Goal: Check status: Check status

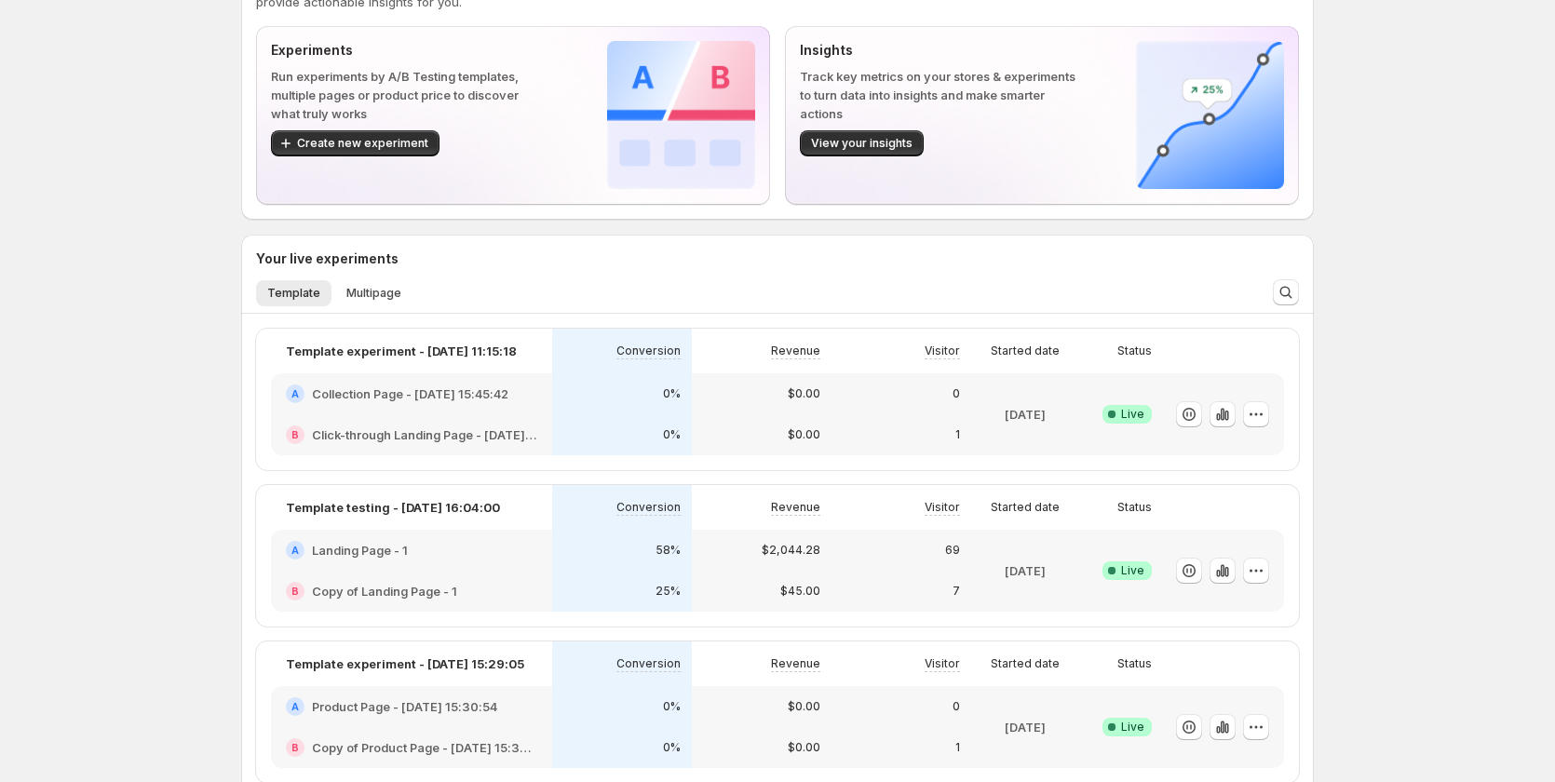
scroll to position [186, 0]
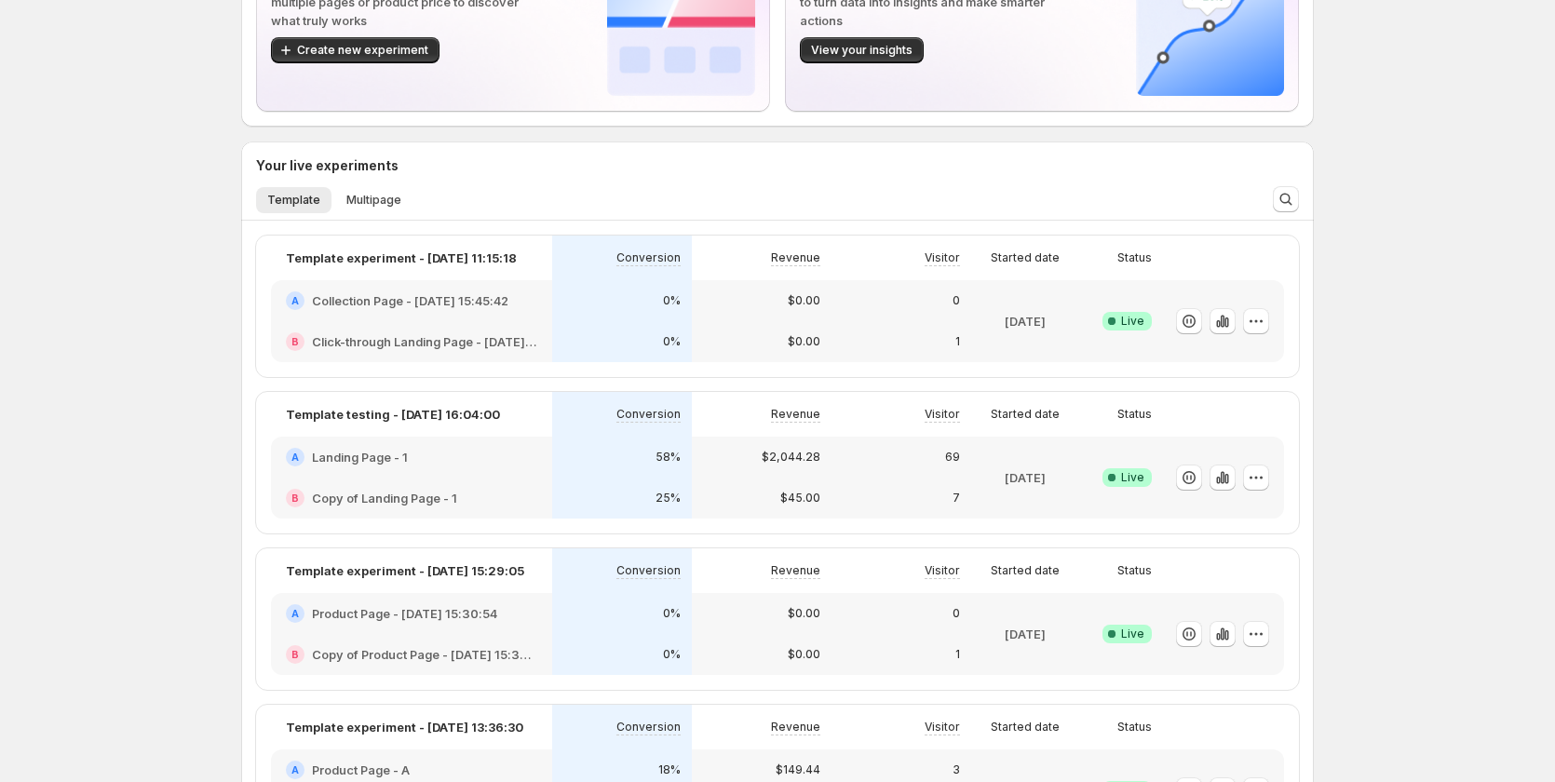
click at [521, 473] on div "A Landing Page - 1" at bounding box center [411, 457] width 281 height 41
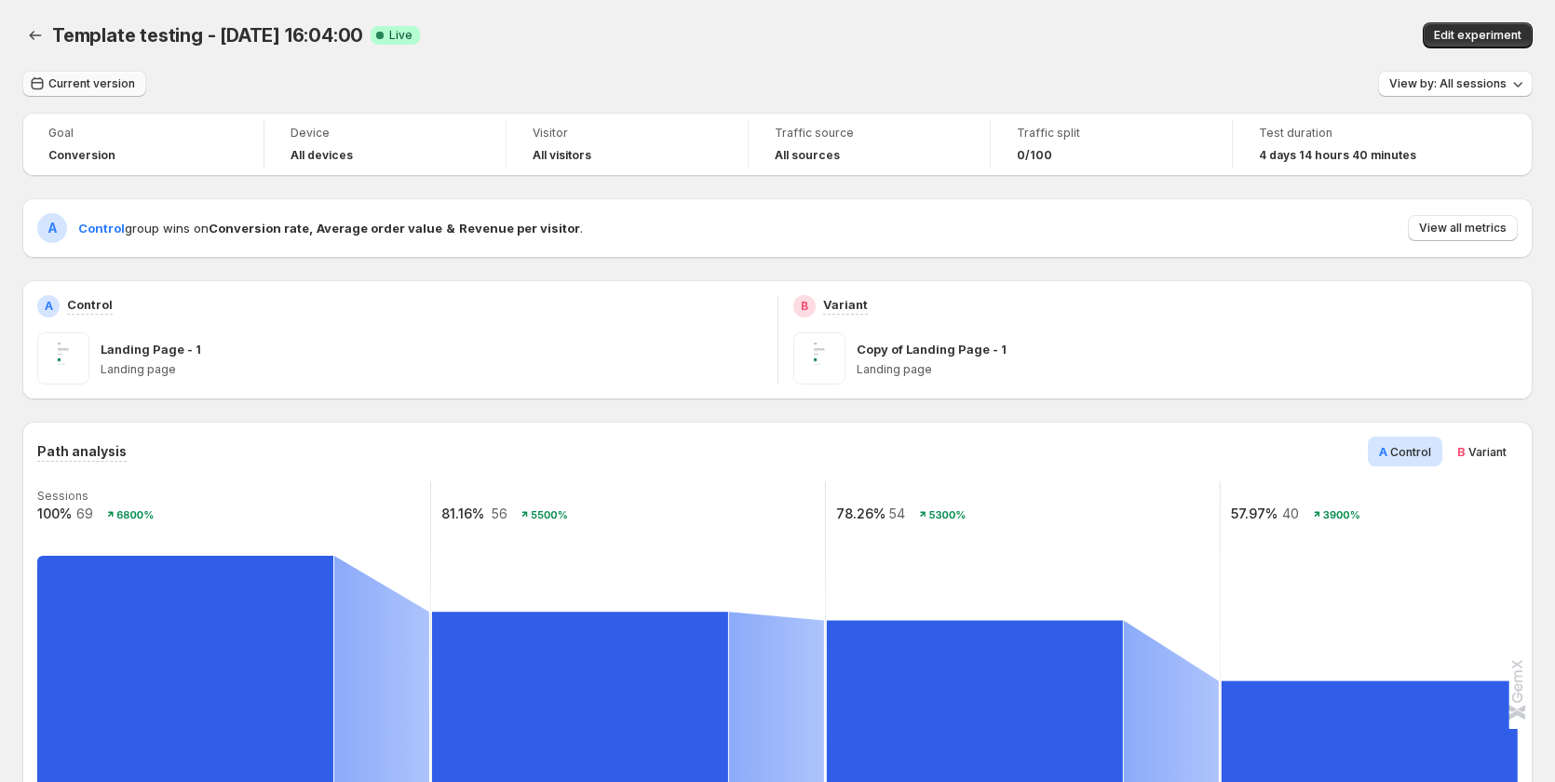
click at [101, 80] on span "Current version" at bounding box center [91, 83] width 87 height 15
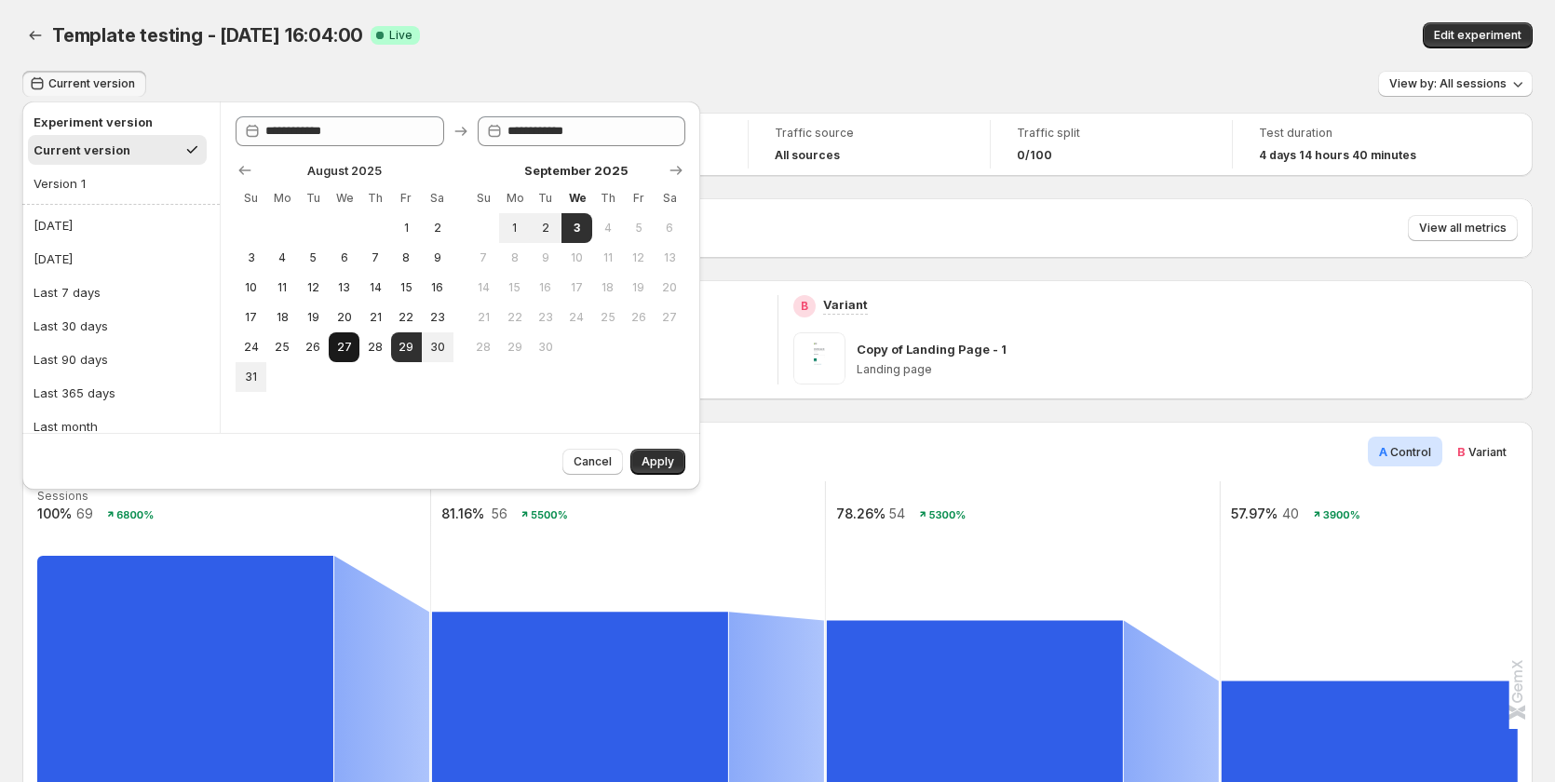
click at [355, 350] on button "27" at bounding box center [344, 347] width 31 height 30
type input "**********"
click at [586, 227] on button "3" at bounding box center [576, 228] width 31 height 30
type input "**********"
click at [668, 462] on span "Apply" at bounding box center [657, 461] width 33 height 15
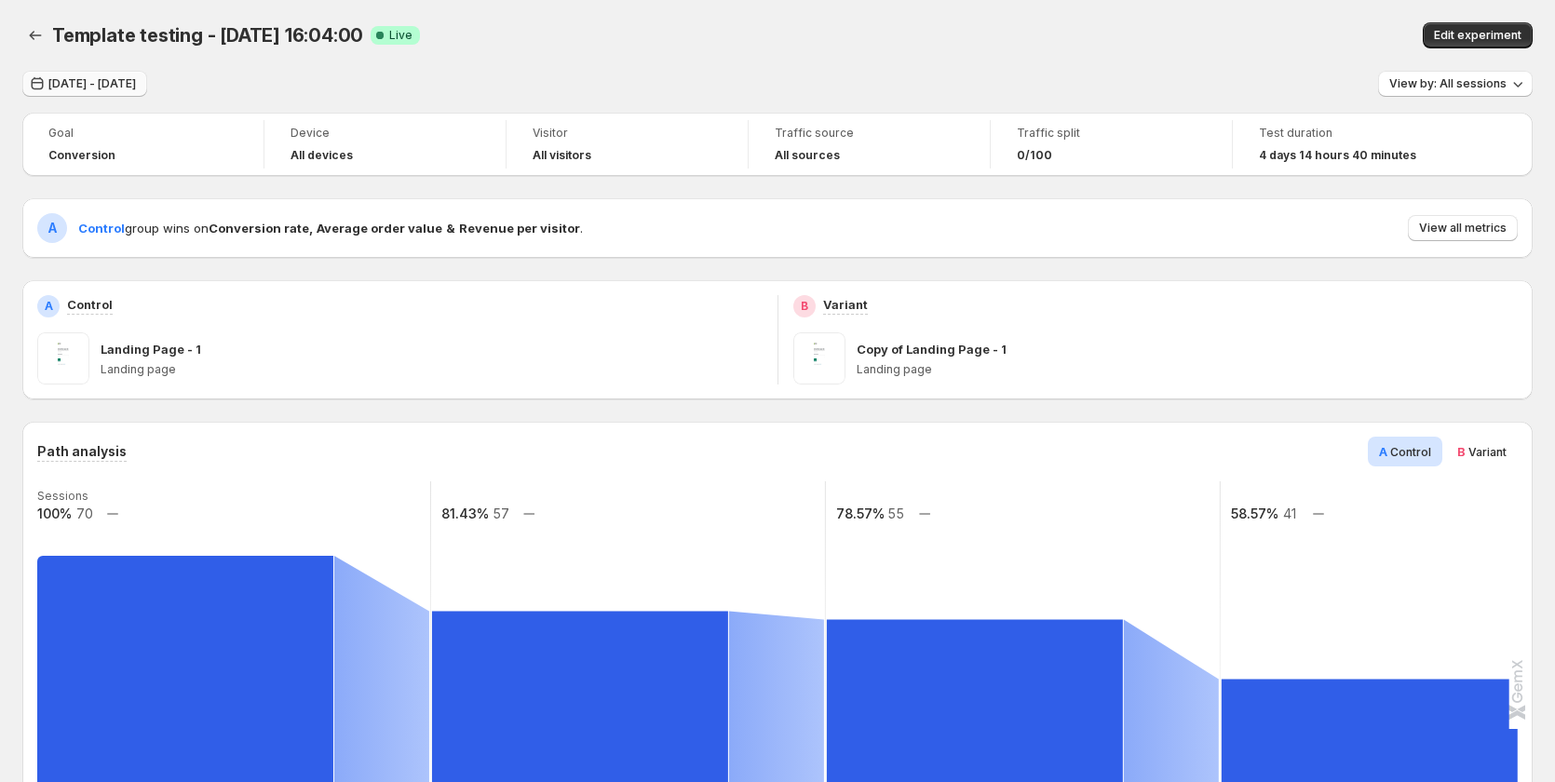
click at [122, 76] on button "[DATE] - [DATE]" at bounding box center [84, 84] width 125 height 26
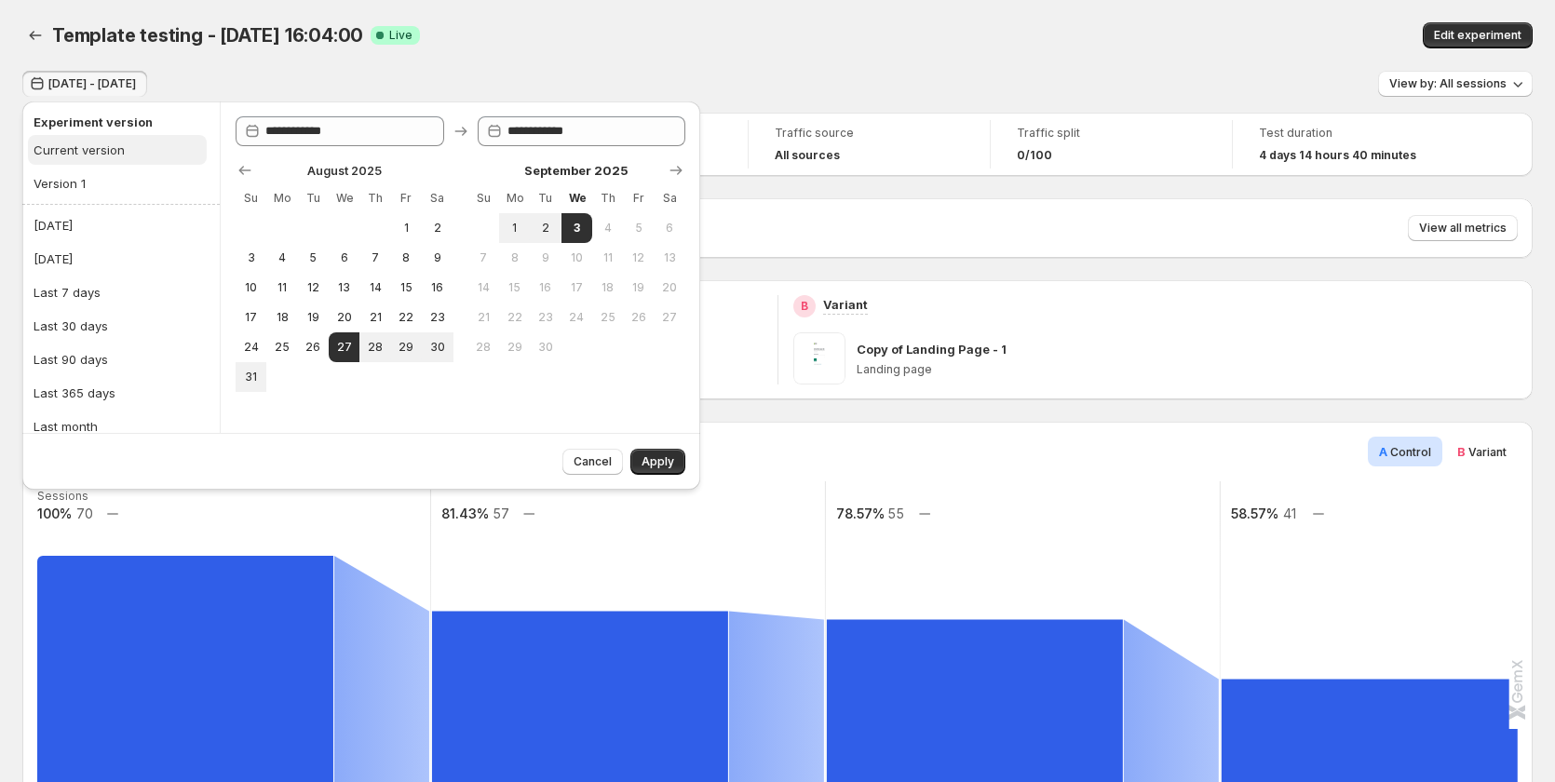
click at [112, 145] on div "Current version" at bounding box center [79, 150] width 91 height 19
type input "**********"
click at [644, 459] on span "Apply" at bounding box center [657, 461] width 33 height 15
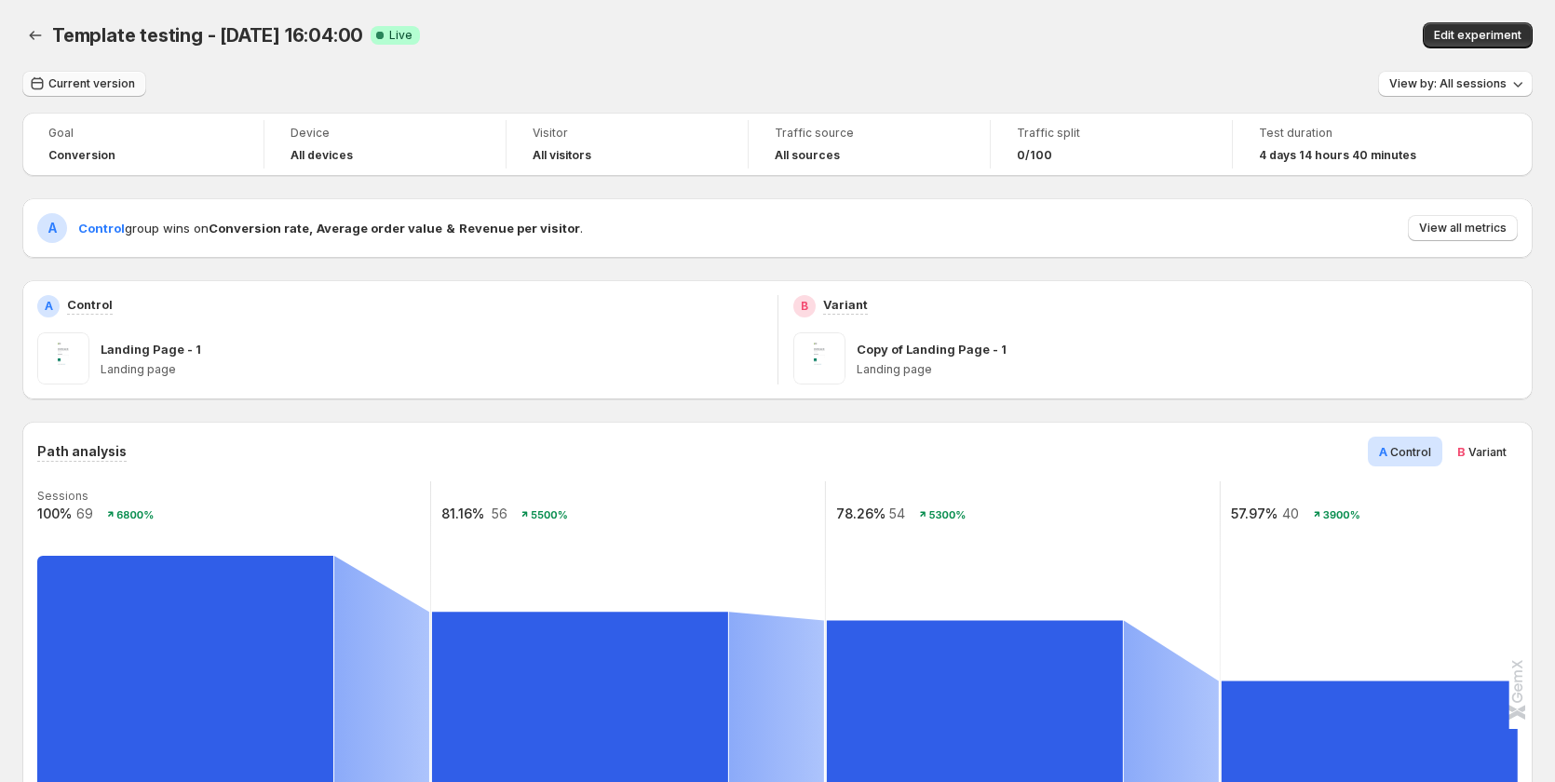
click at [91, 73] on button "Current version" at bounding box center [84, 84] width 124 height 26
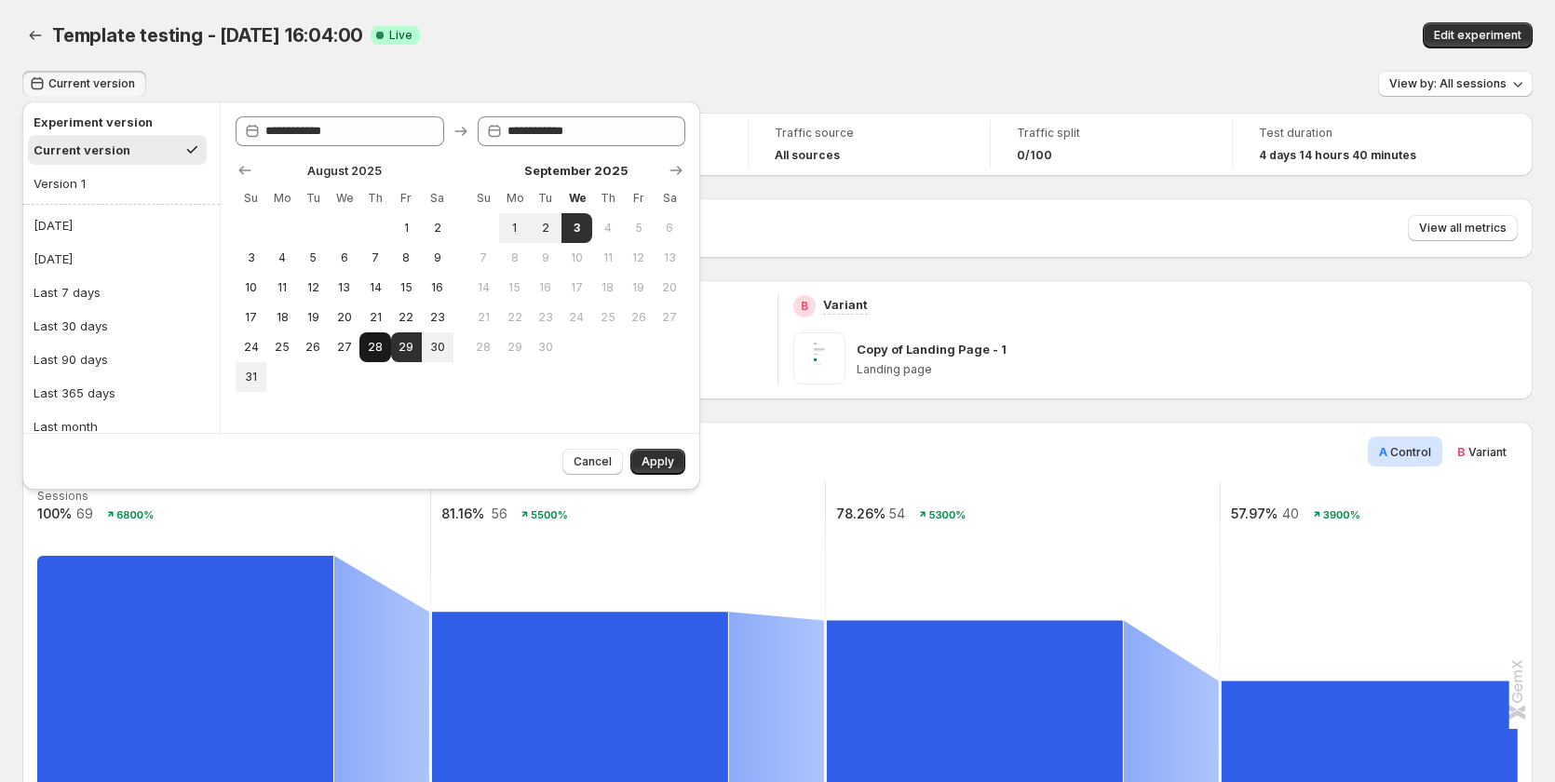
click at [378, 352] on span "28" at bounding box center [375, 347] width 16 height 15
type input "**********"
click at [658, 461] on span "Apply" at bounding box center [657, 461] width 33 height 15
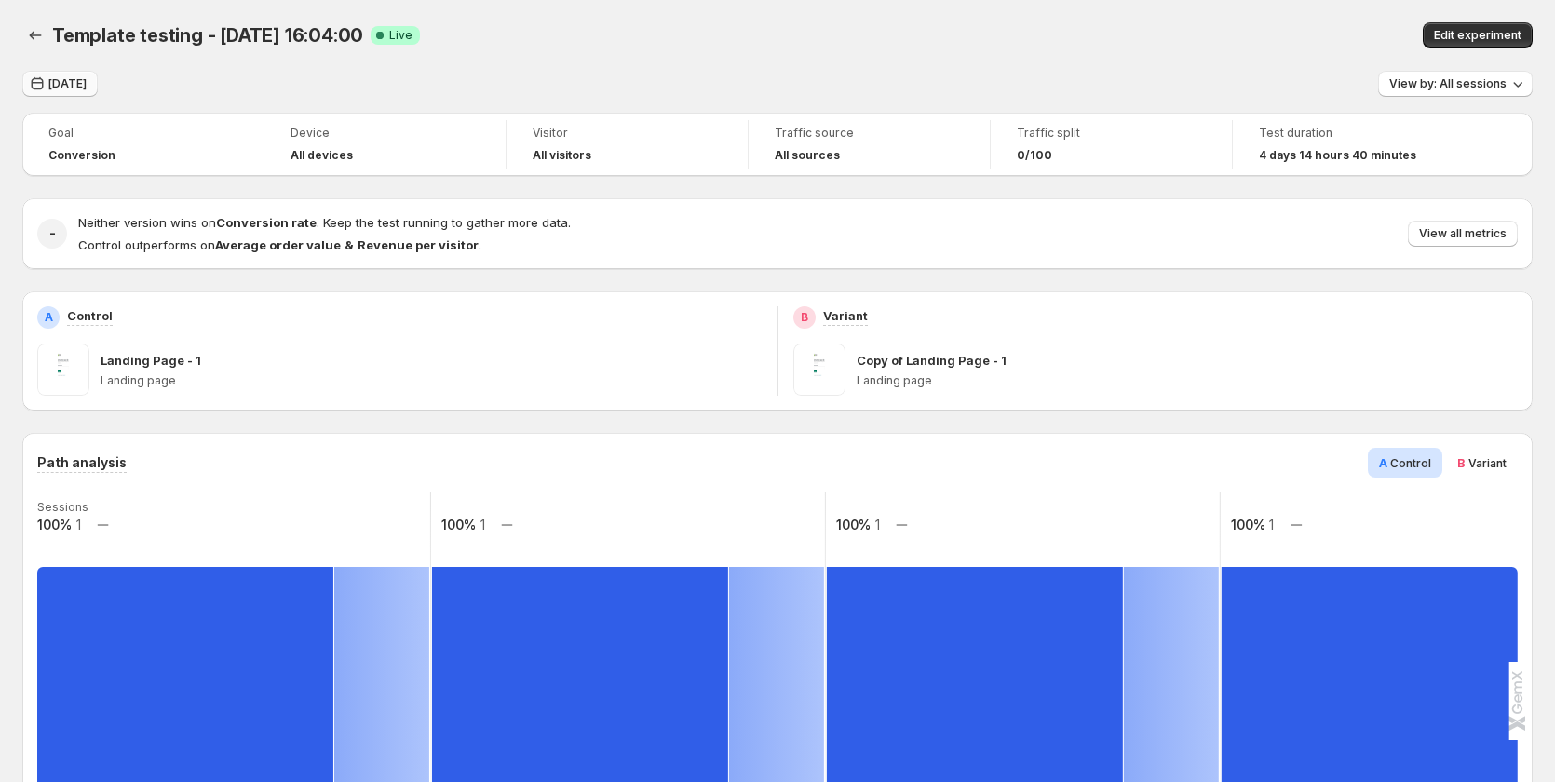
click at [55, 83] on span "[DATE]" at bounding box center [67, 83] width 38 height 15
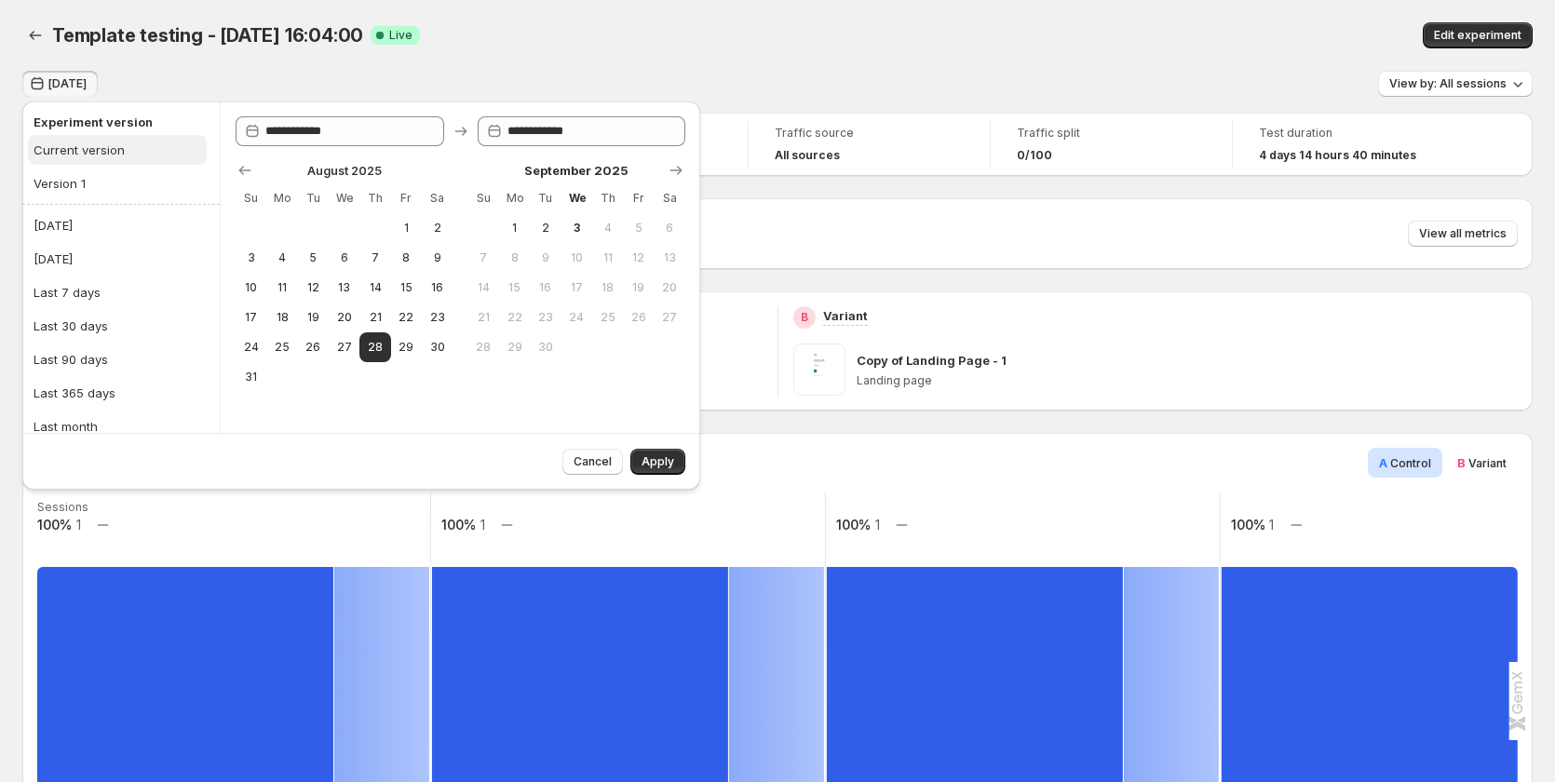
click at [65, 145] on div "Current version" at bounding box center [79, 150] width 91 height 19
type input "**********"
click at [381, 349] on span "28" at bounding box center [375, 347] width 16 height 15
type input "**********"
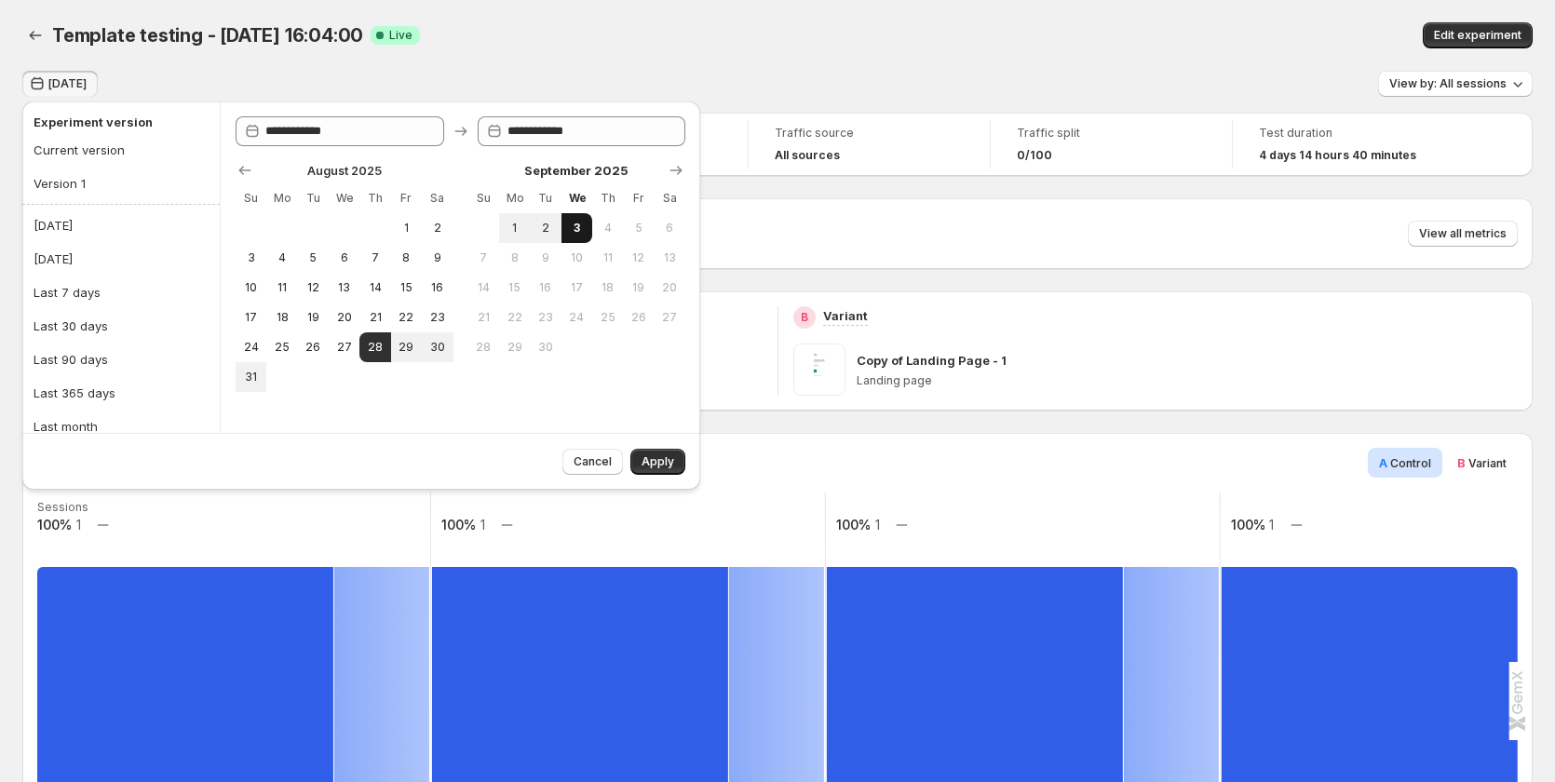
click at [573, 221] on span "3" at bounding box center [577, 228] width 16 height 15
type input "**********"
click at [679, 464] on button "Apply" at bounding box center [657, 462] width 55 height 26
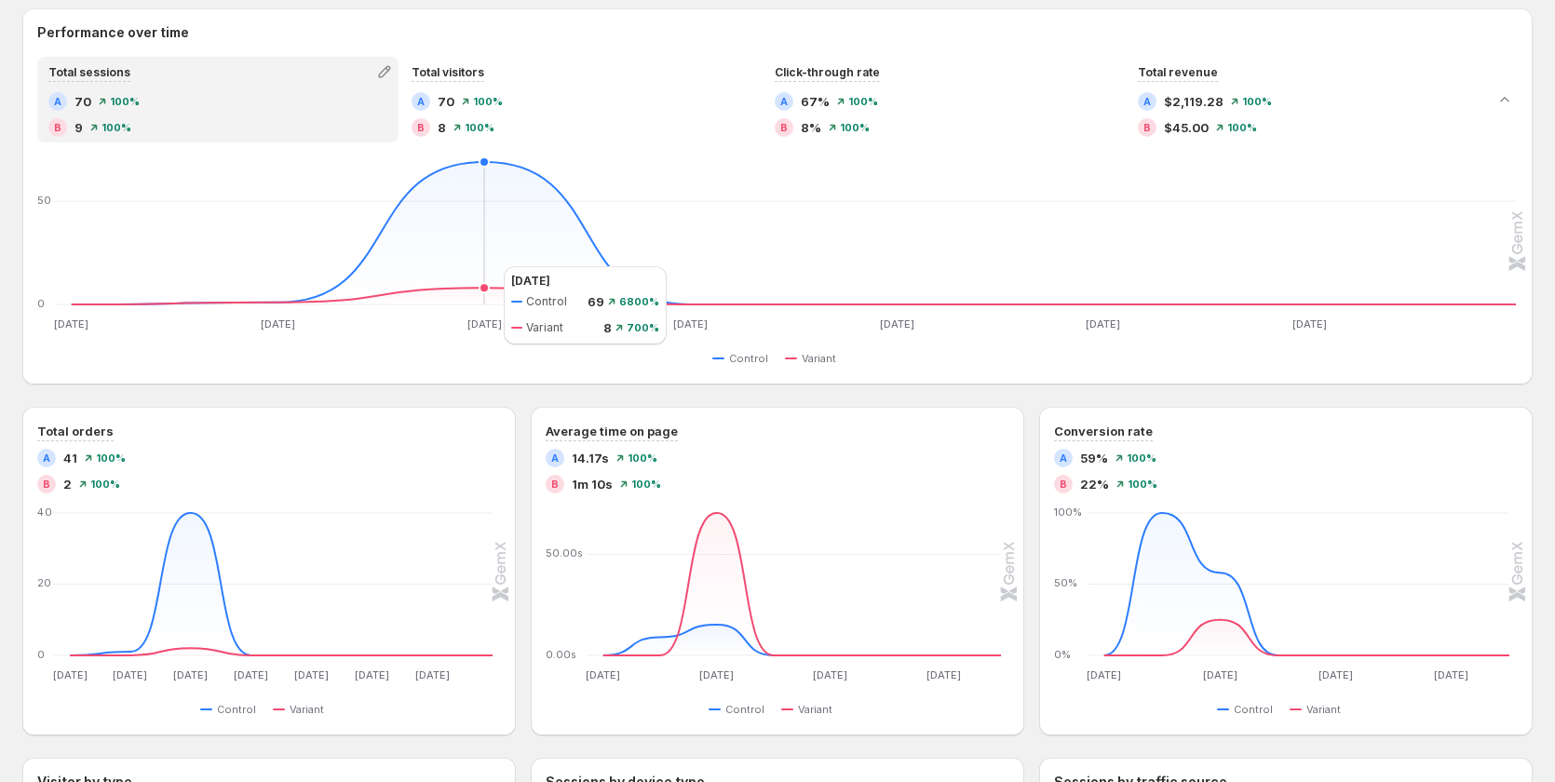
scroll to position [838, 0]
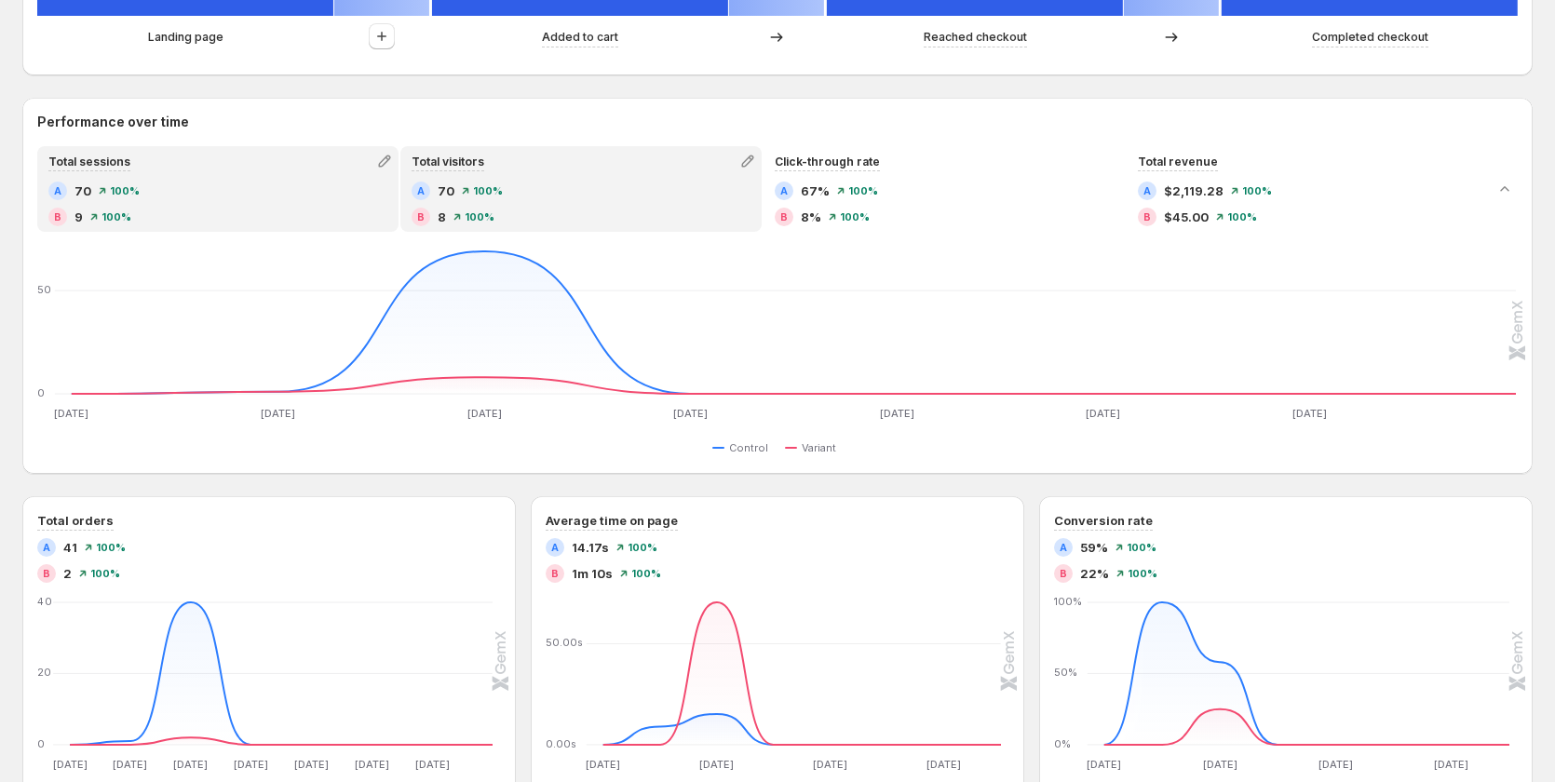
click at [504, 219] on div "B 8 100%" at bounding box center [580, 217] width 339 height 19
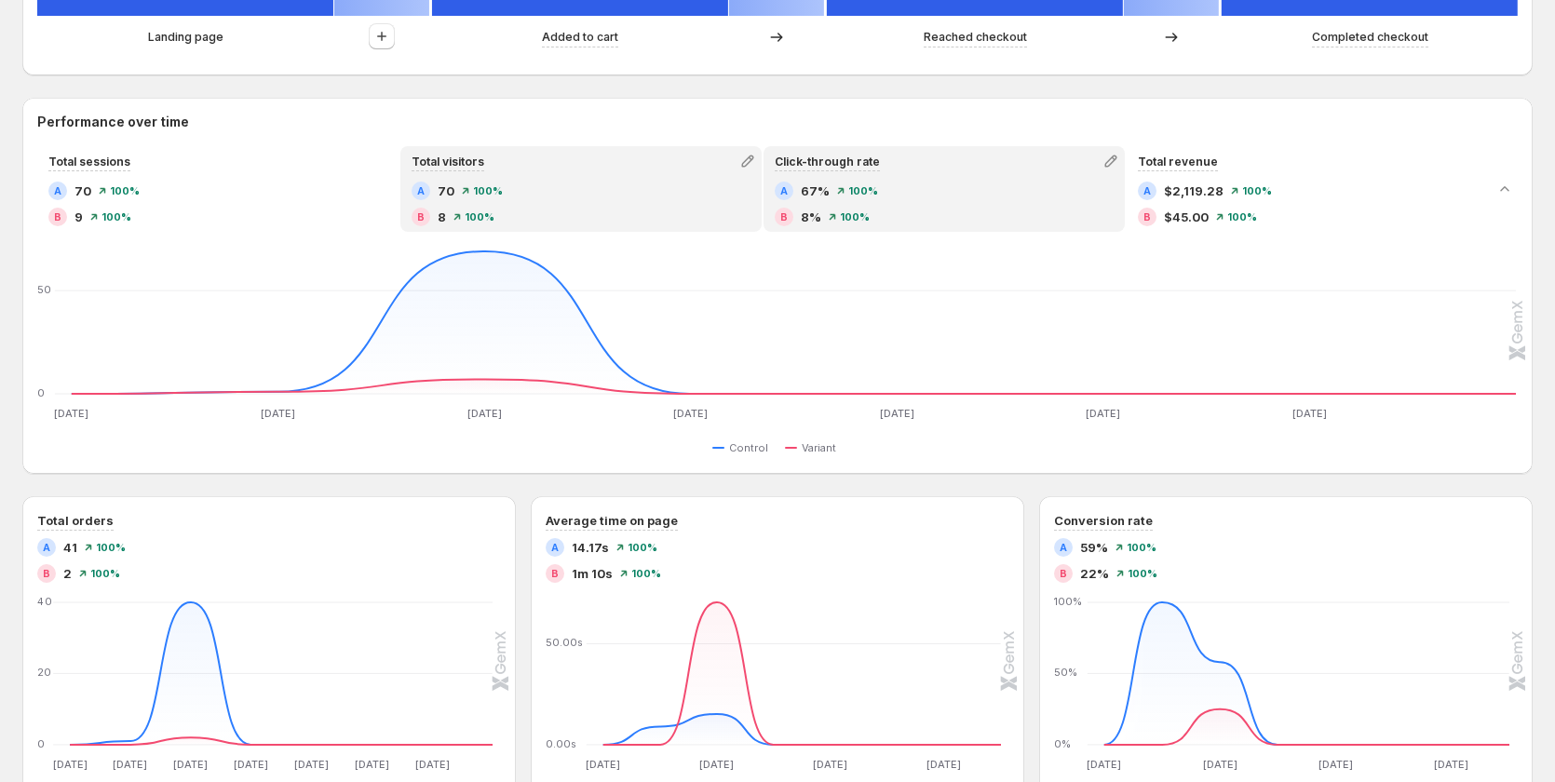
drag, startPoint x: 873, startPoint y: 212, endPoint x: 994, endPoint y: 197, distance: 121.9
click at [873, 211] on div "B 8% 100%" at bounding box center [943, 217] width 339 height 19
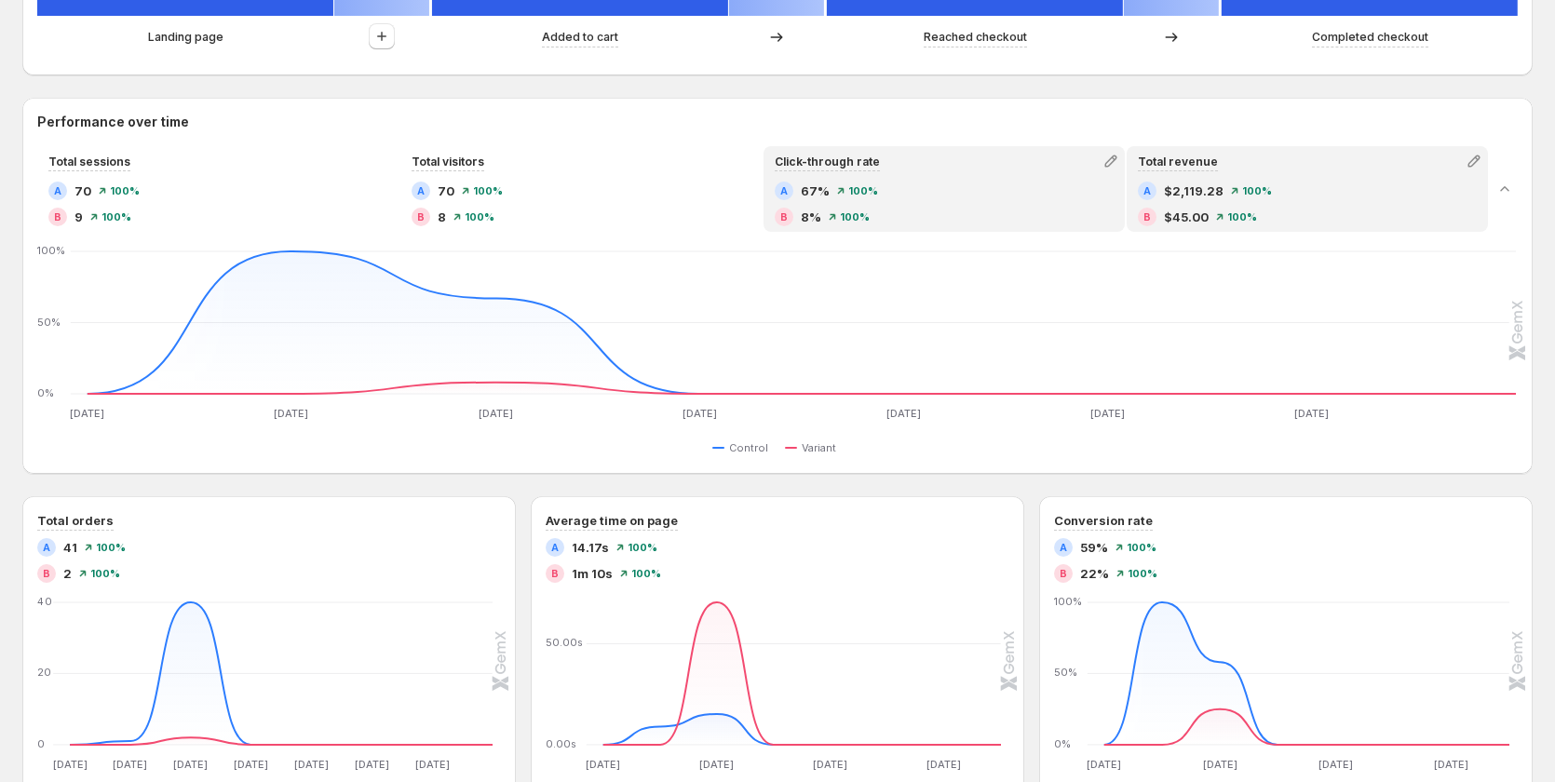
click at [1333, 212] on div "B $45.00 100%" at bounding box center [1307, 217] width 339 height 19
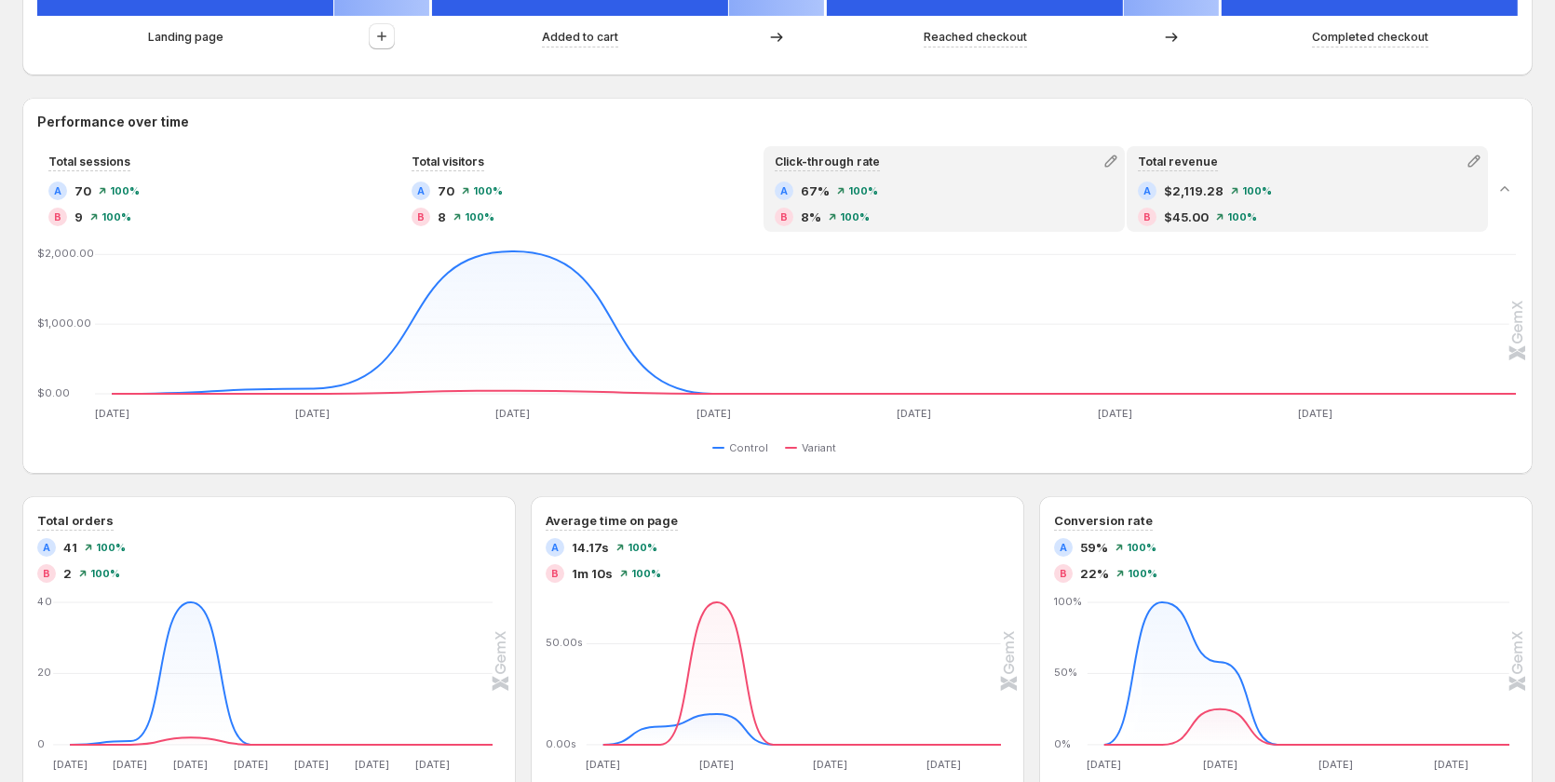
click at [999, 196] on div "A 67% 100%" at bounding box center [943, 191] width 339 height 19
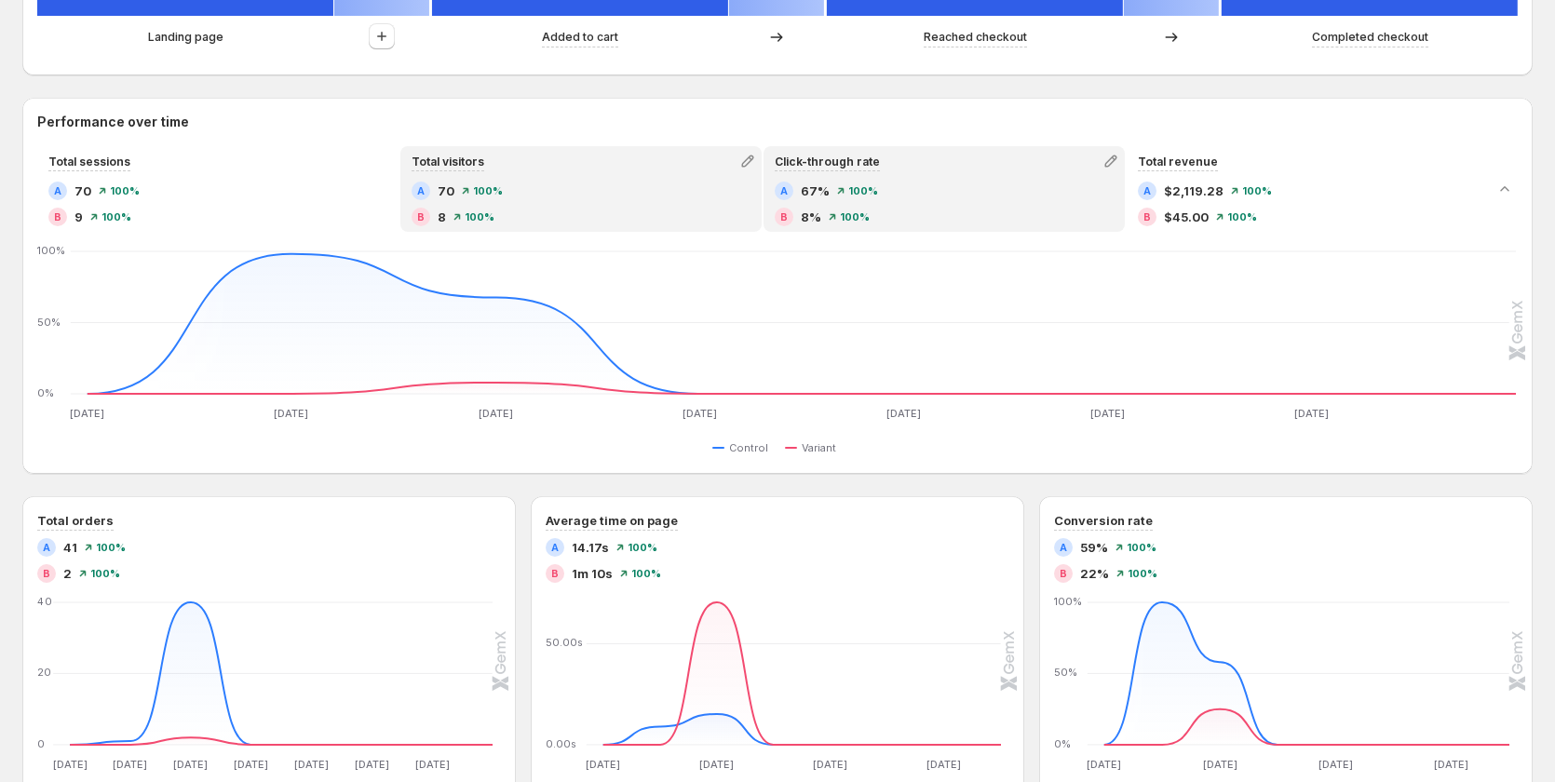
click at [602, 193] on div "A 70 100%" at bounding box center [580, 191] width 339 height 19
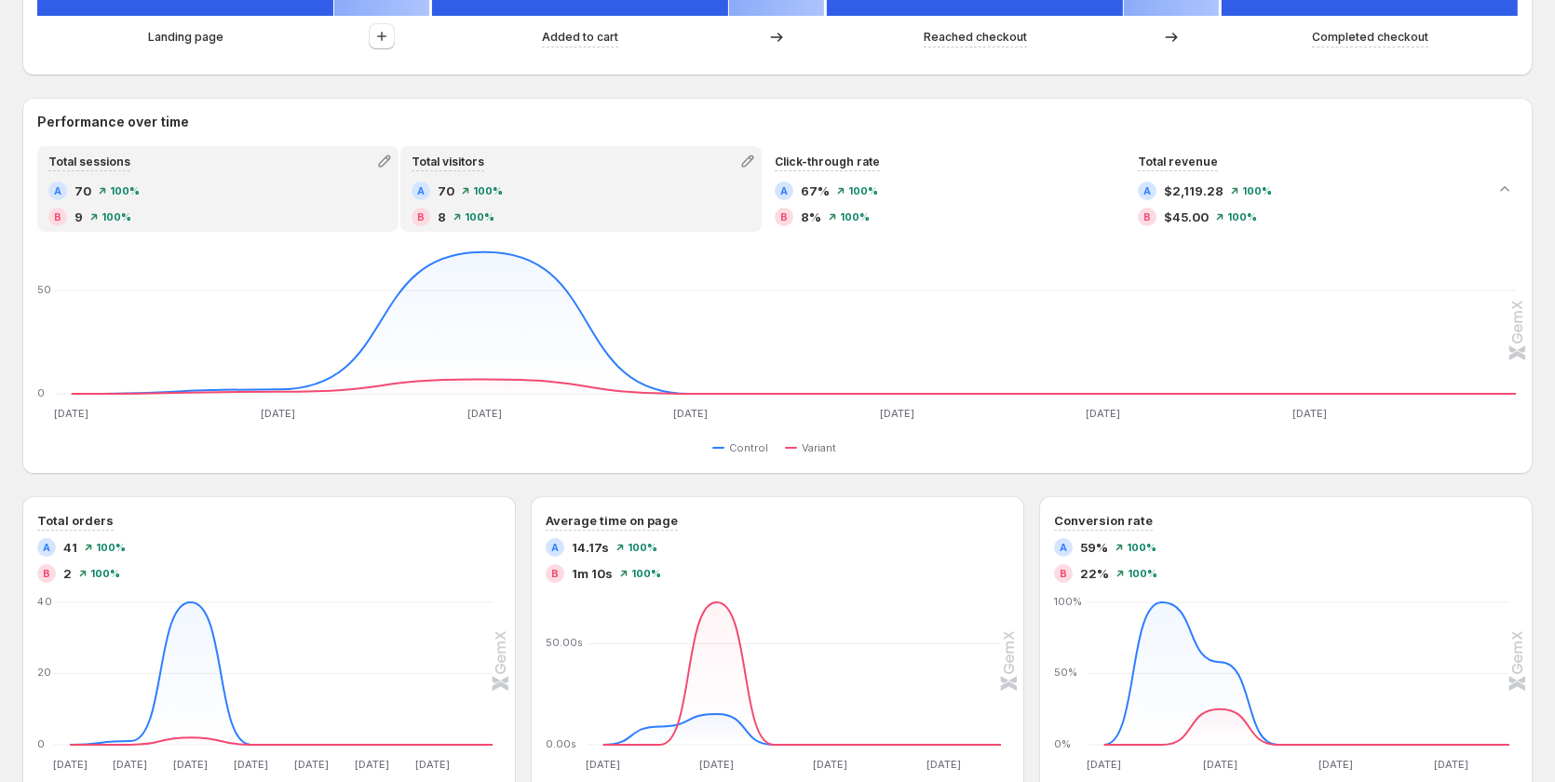
click at [237, 182] on div "A 70 100%" at bounding box center [217, 191] width 339 height 19
click at [484, 178] on div "Total visitors A 70 100% B 8 100%" at bounding box center [580, 189] width 357 height 82
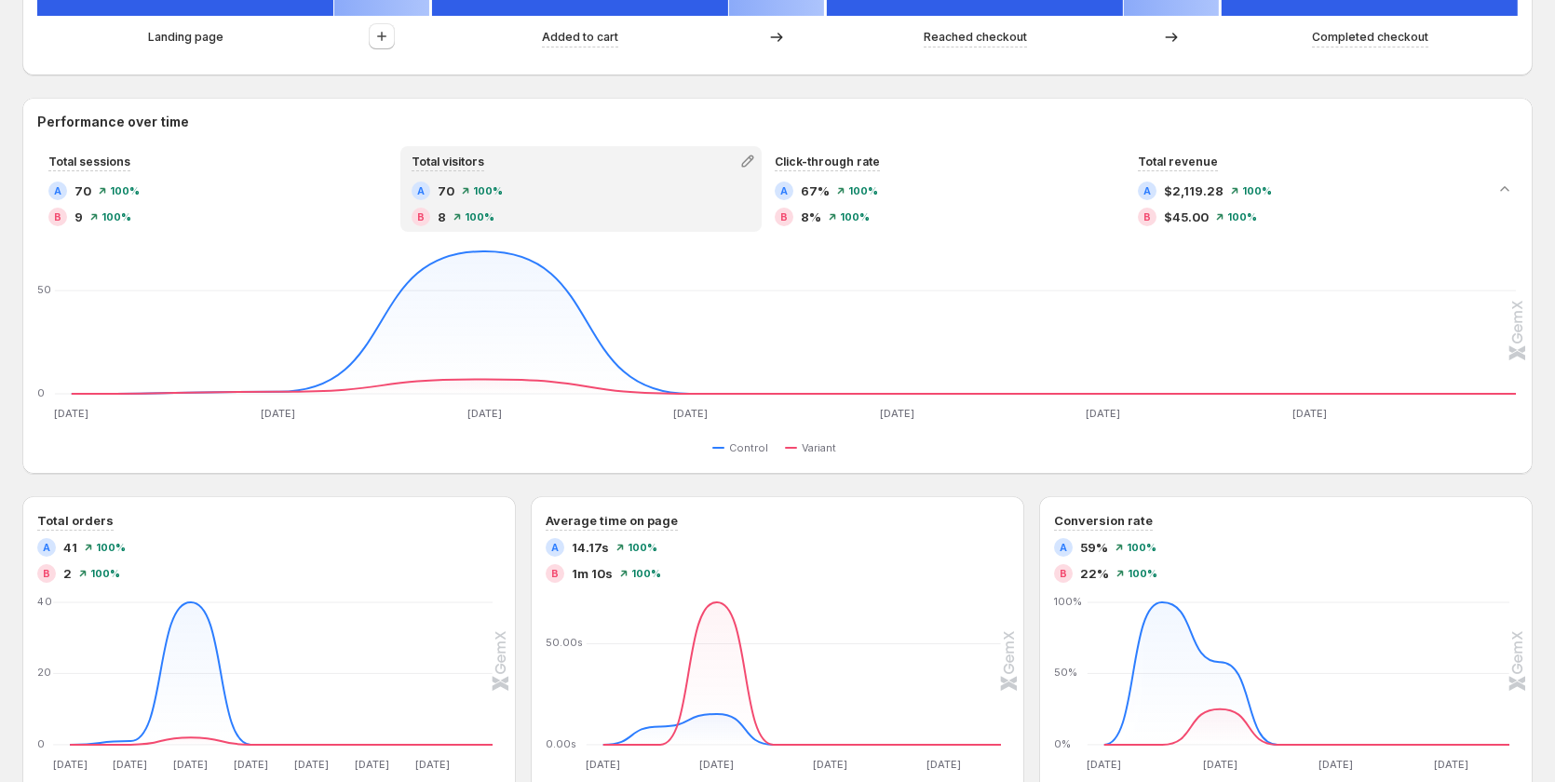
click at [1005, 239] on div "Total sessions A 70 100% B 9 100% Total visitors A 70 100% B 8 100% Click-throu…" at bounding box center [777, 302] width 1510 height 313
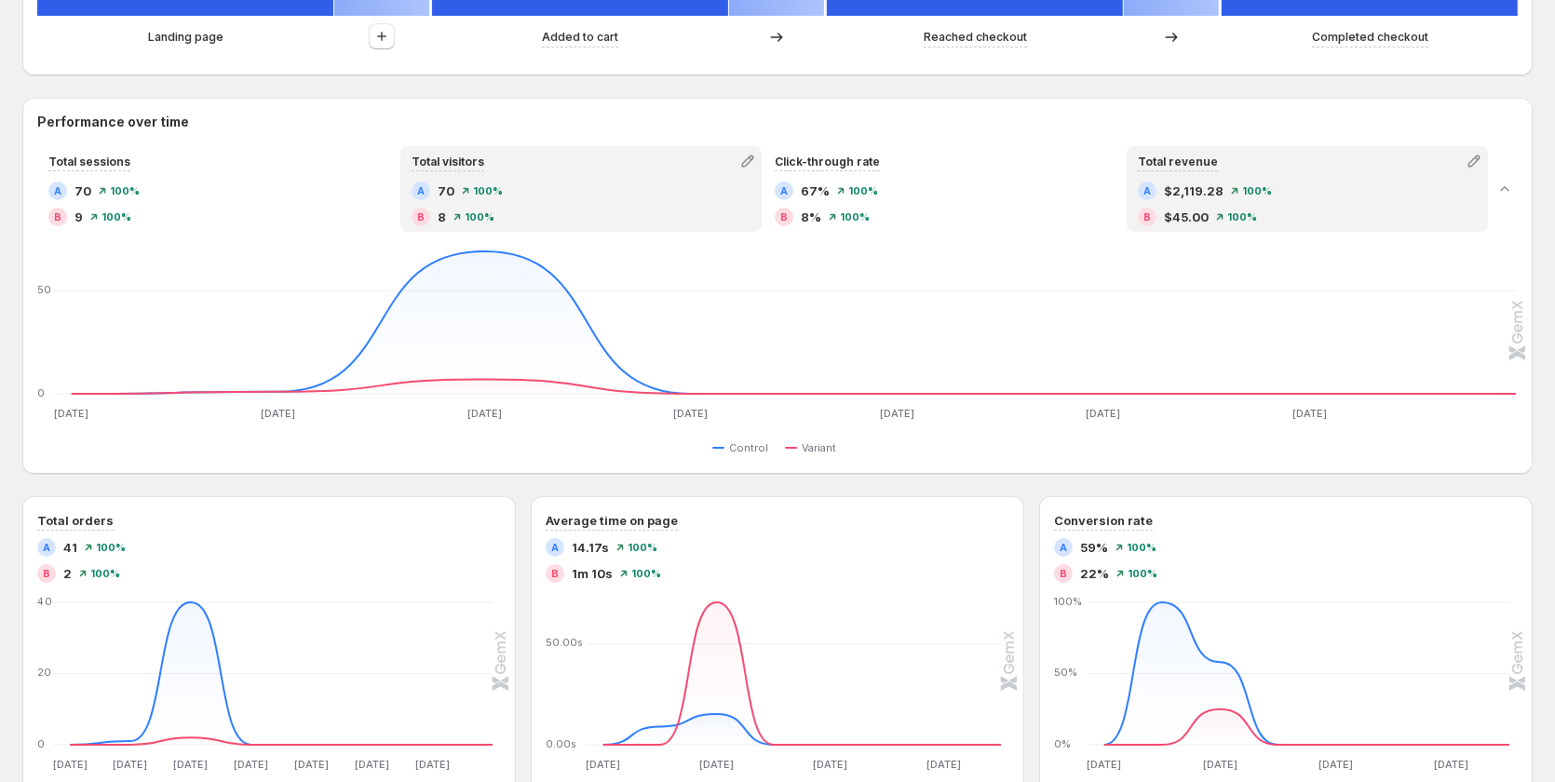
click at [1197, 209] on span "$45.00" at bounding box center [1186, 217] width 45 height 19
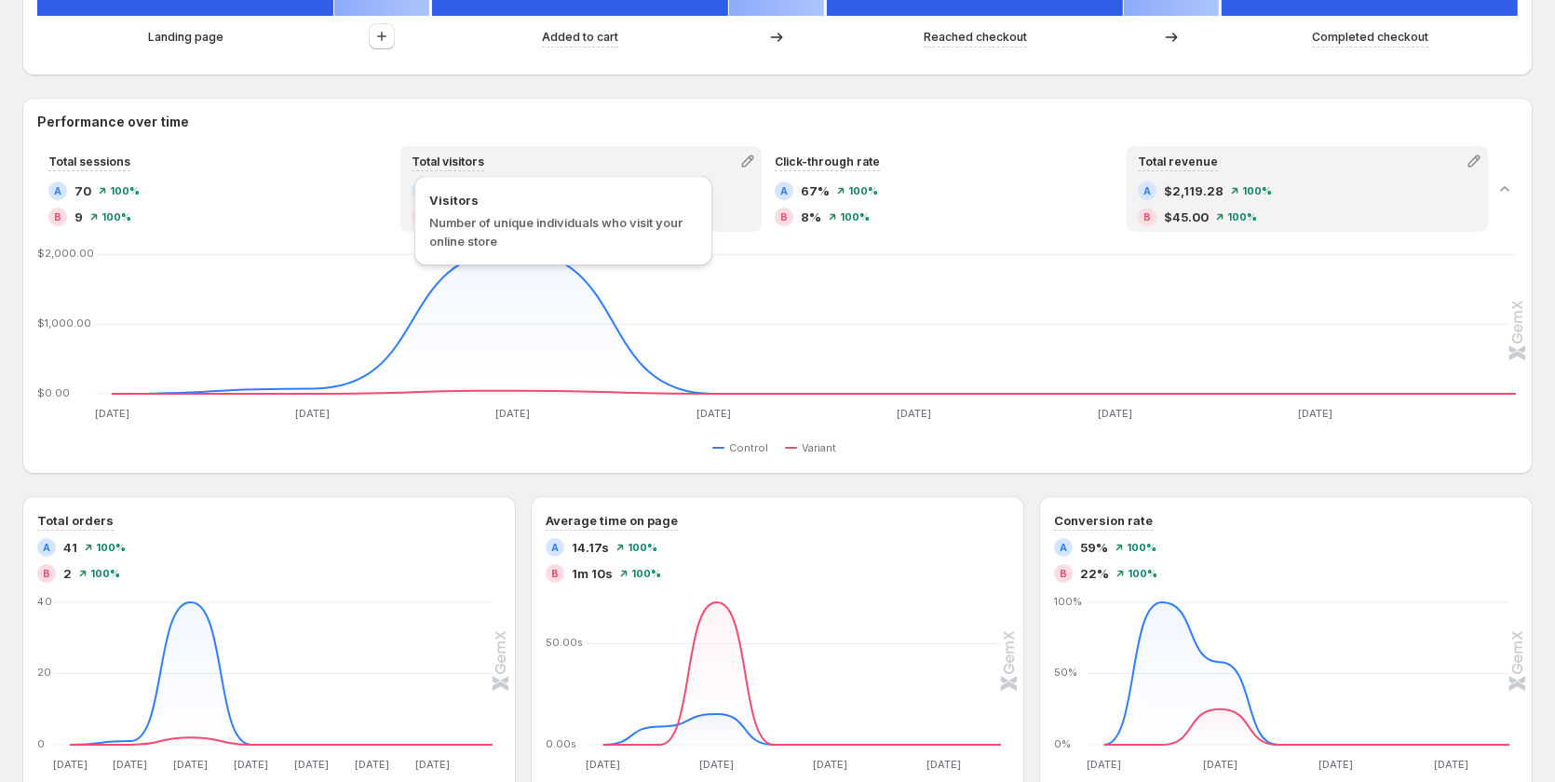
click at [468, 158] on span "Total visitors" at bounding box center [447, 162] width 73 height 14
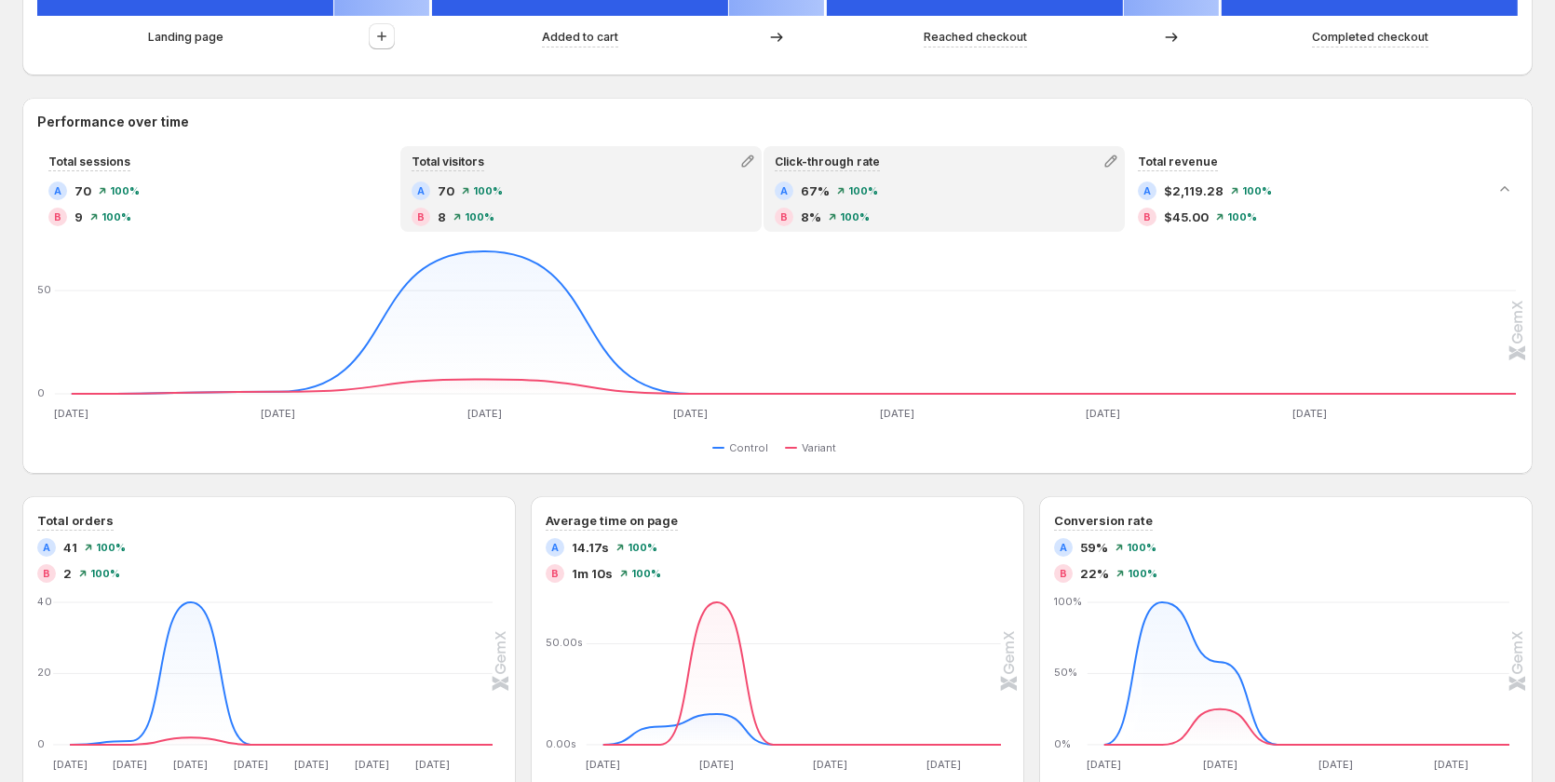
click at [868, 213] on span "100%" at bounding box center [855, 216] width 30 height 11
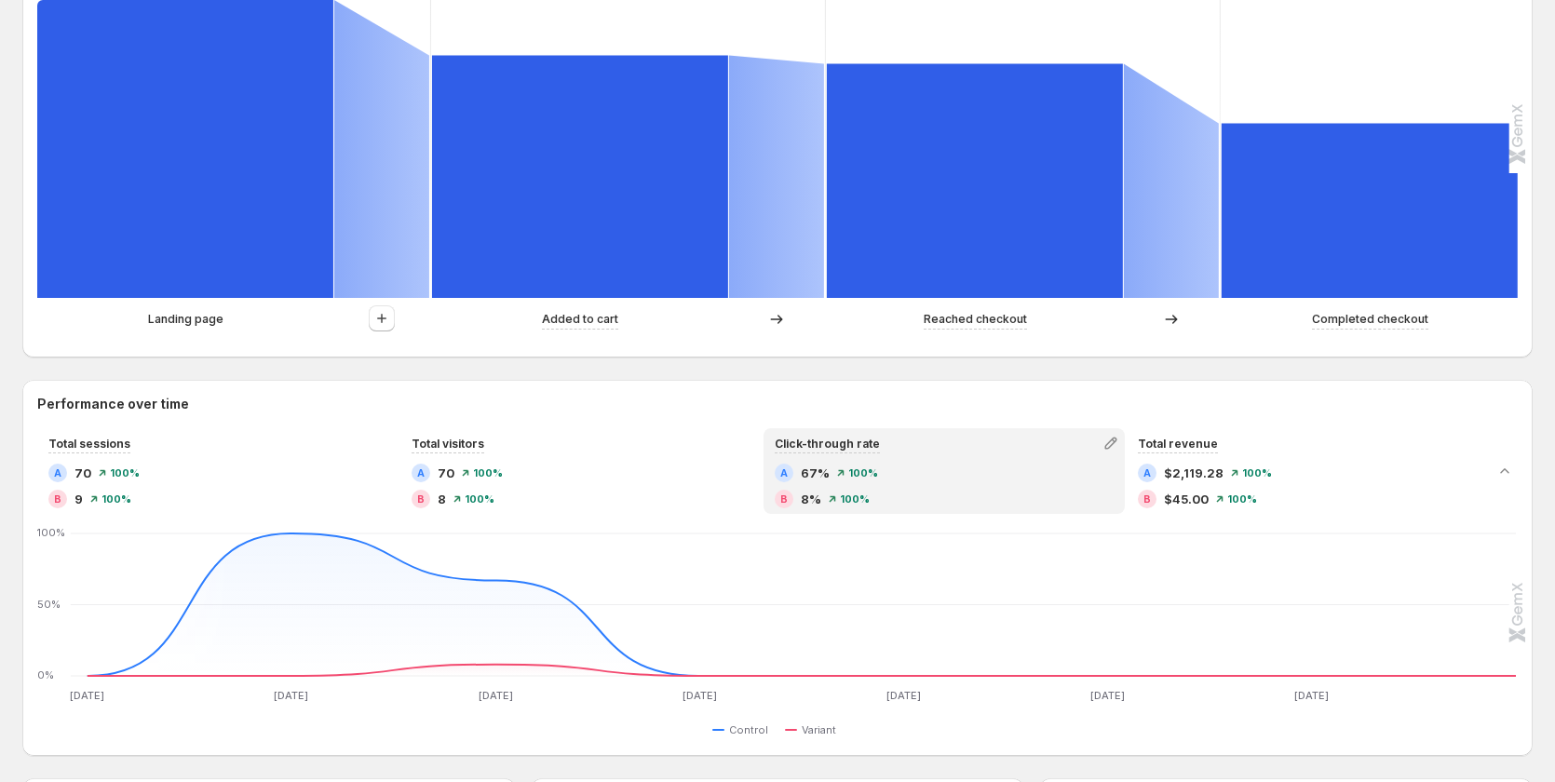
scroll to position [0, 0]
